Goal: Task Accomplishment & Management: Use online tool/utility

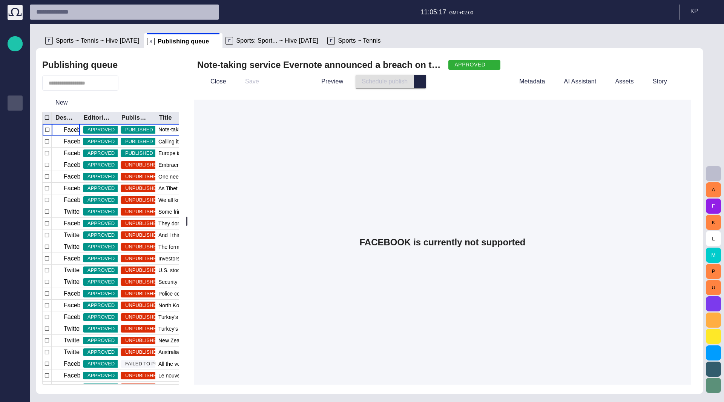
click at [20, 18] on img at bounding box center [15, 12] width 15 height 15
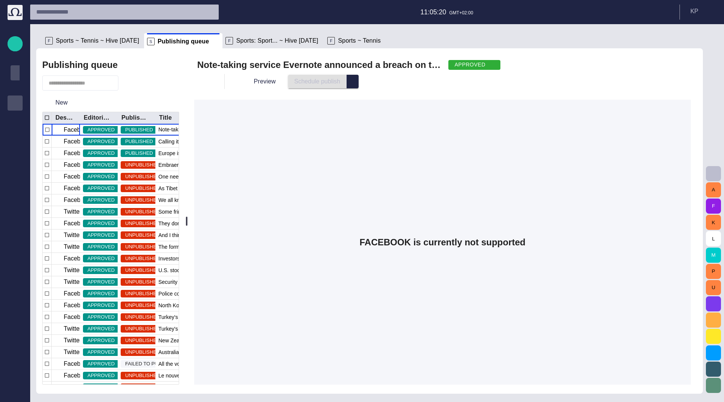
click at [17, 77] on span "Rundowns" at bounding box center [15, 72] width 9 height 9
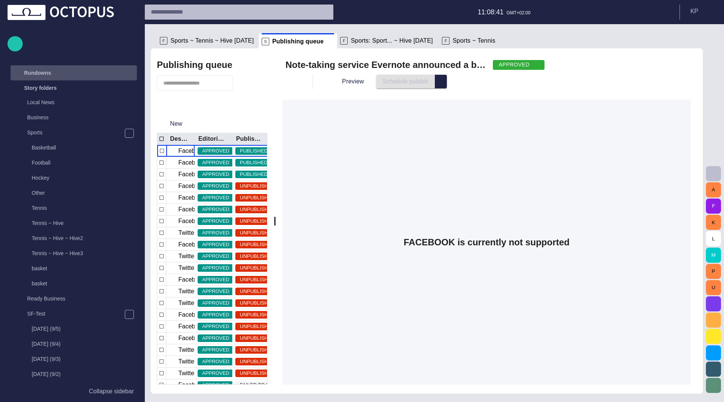
click at [59, 77] on div "Rundowns" at bounding box center [67, 73] width 110 height 12
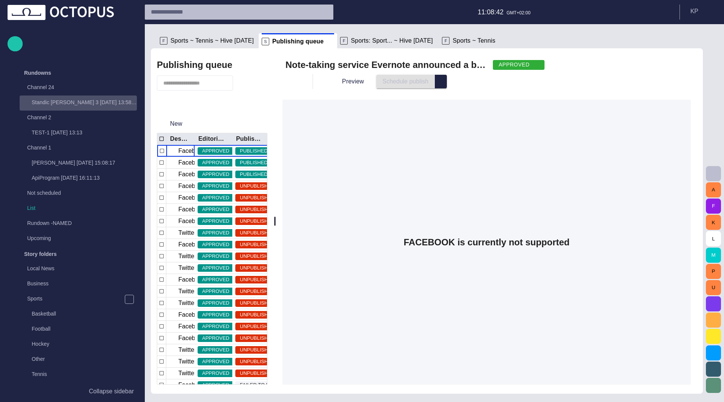
click at [62, 98] on div "Standic walkup 3 08/19 13:58:48" at bounding box center [79, 102] width 116 height 11
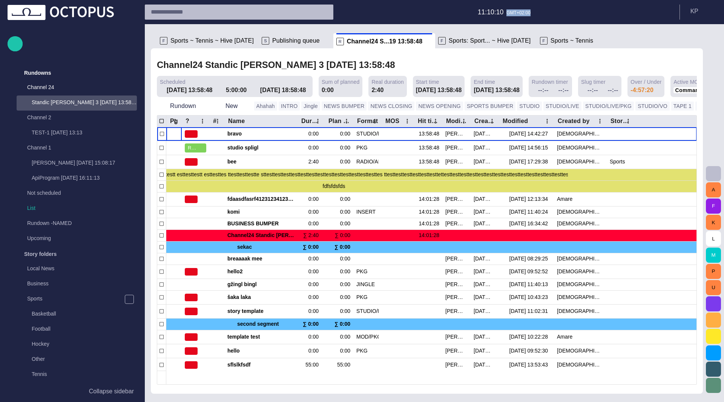
drag, startPoint x: 508, startPoint y: 12, endPoint x: 527, endPoint y: 12, distance: 19.2
click at [527, 12] on p "GMT+02:00" at bounding box center [519, 12] width 24 height 7
click at [479, 61] on div "Channel24 Standic [PERSON_NAME] 3 [DATE] 13:58:48" at bounding box center [427, 64] width 540 height 15
click at [284, 39] on span "Publishing queue" at bounding box center [296, 41] width 48 height 8
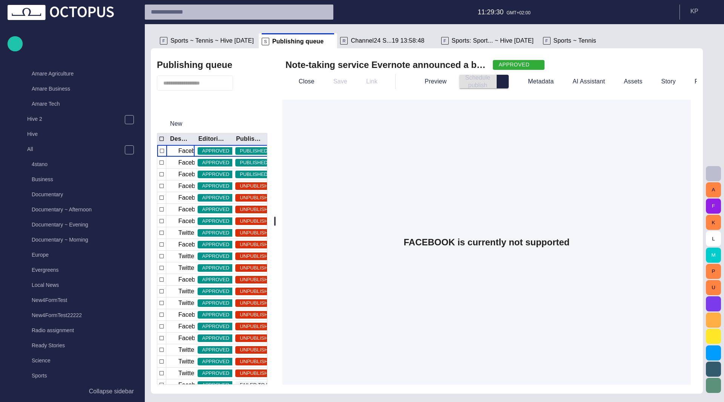
scroll to position [1009, 0]
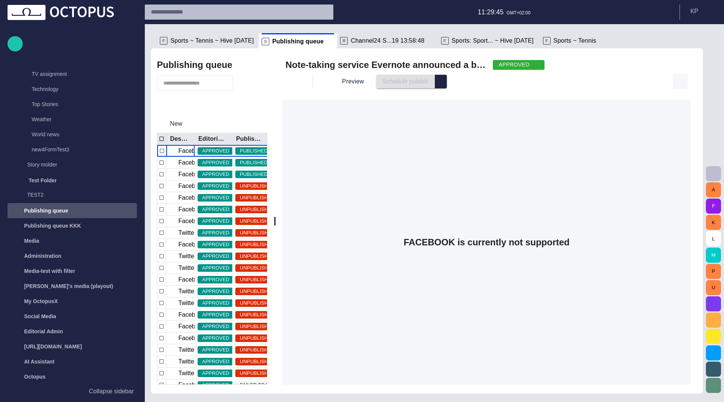
click at [684, 80] on span "button" at bounding box center [681, 82] width 8 height 8
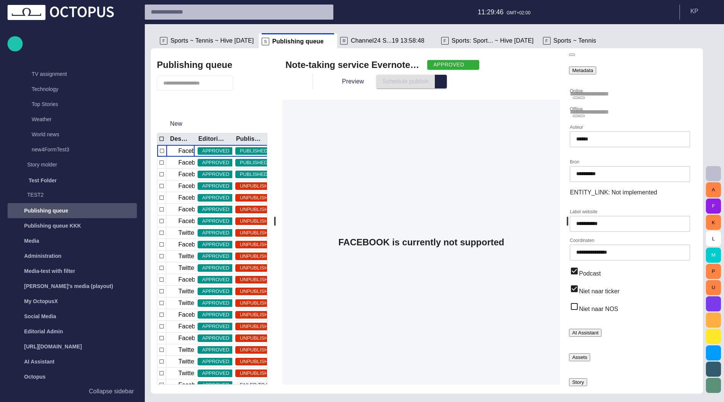
type input "******"
type input "**********"
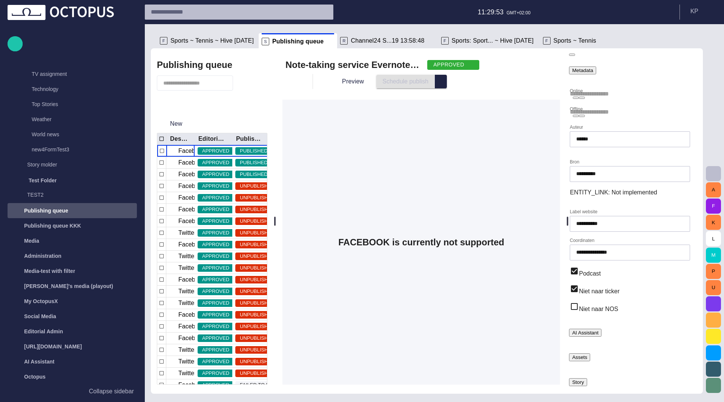
click at [599, 330] on div "AI Assistant" at bounding box center [585, 333] width 26 height 6
click at [587, 375] on div "Assets" at bounding box center [579, 378] width 15 height 6
click at [587, 375] on span "button" at bounding box center [587, 378] width 0 height 6
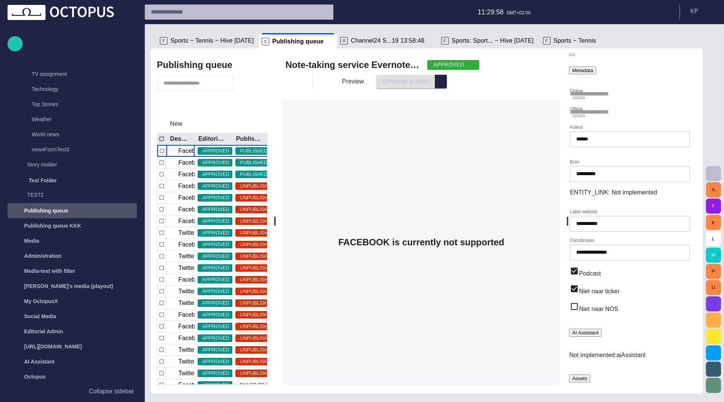
scroll to position [87, 0]
click at [599, 330] on span "button" at bounding box center [599, 333] width 0 height 6
click at [557, 85] on button "button" at bounding box center [549, 81] width 15 height 15
drag, startPoint x: 694, startPoint y: 119, endPoint x: 690, endPoint y: 77, distance: 41.7
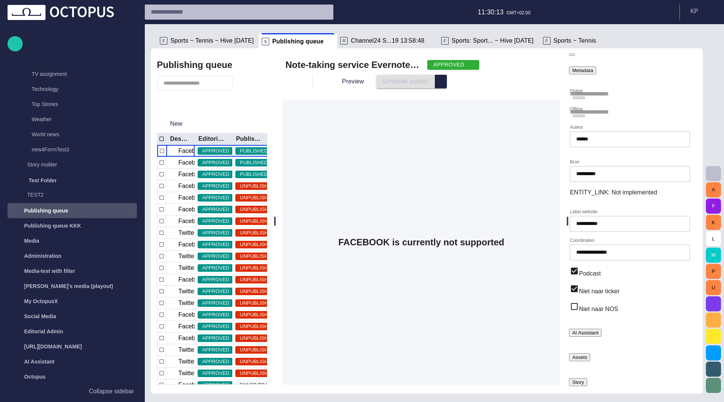
click at [690, 401] on div at bounding box center [362, 408] width 724 height 0
click at [572, 55] on span "button" at bounding box center [572, 55] width 0 height 0
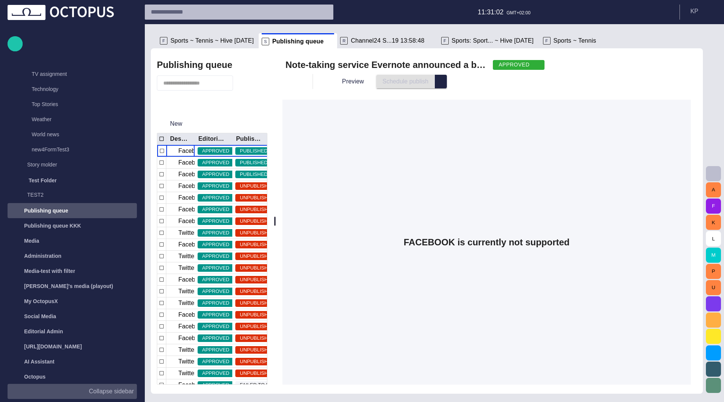
click at [101, 393] on p "Collapse sidebar" at bounding box center [111, 391] width 45 height 9
